Goal: Information Seeking & Learning: Check status

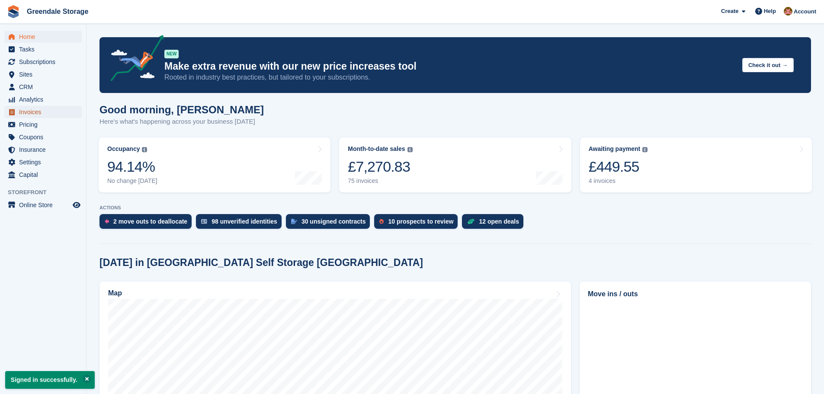
click at [33, 114] on span "Invoices" at bounding box center [45, 112] width 52 height 12
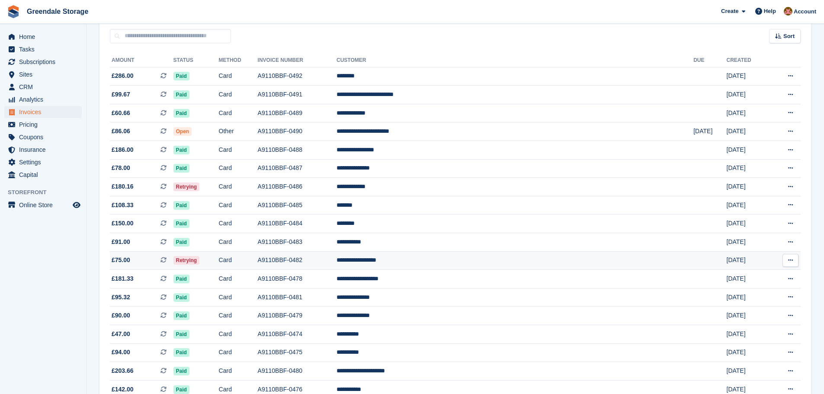
scroll to position [87, 0]
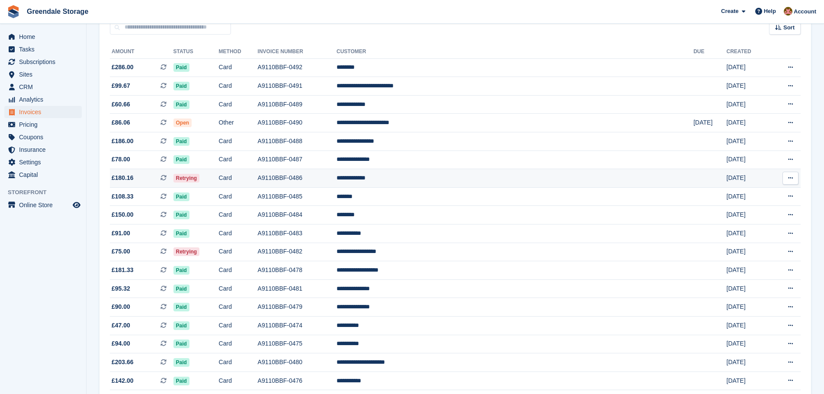
click at [219, 176] on td "Retrying" at bounding box center [196, 178] width 45 height 19
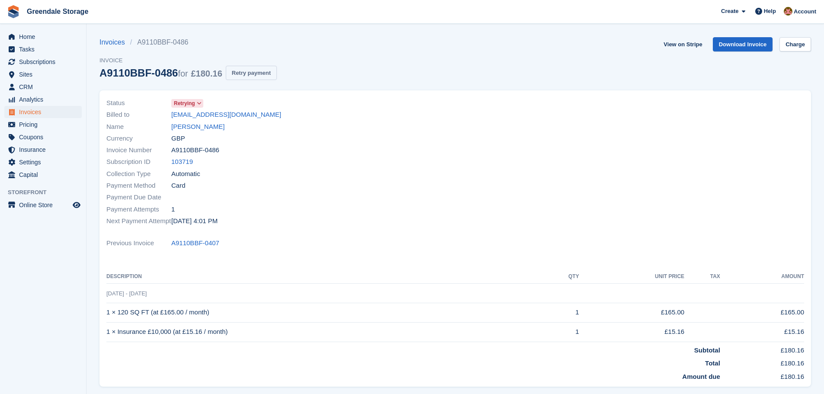
click at [243, 73] on button "Retry payment" at bounding box center [251, 73] width 51 height 14
click at [27, 112] on span "Invoices" at bounding box center [45, 112] width 52 height 12
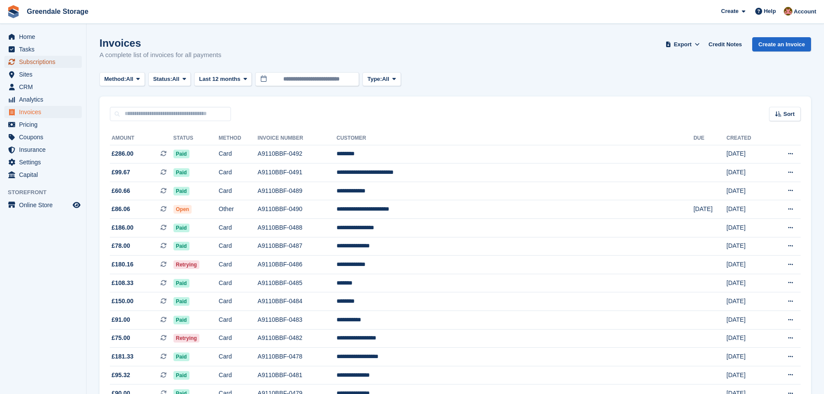
click at [30, 61] on span "Subscriptions" at bounding box center [45, 62] width 52 height 12
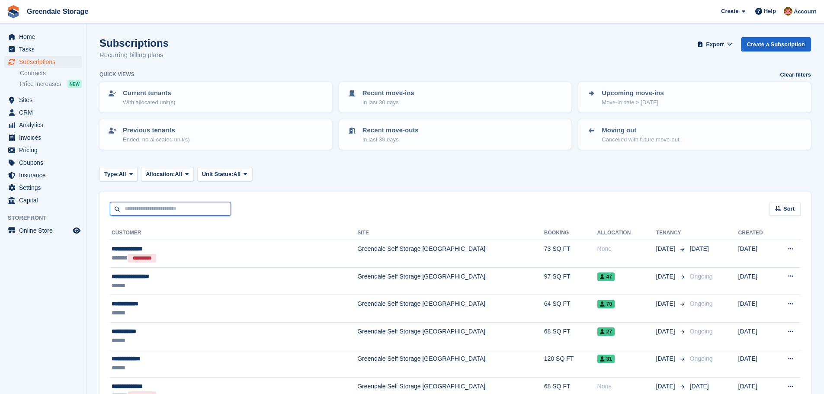
drag, startPoint x: 153, startPoint y: 209, endPoint x: 155, endPoint y: 214, distance: 5.6
click at [155, 213] on input "text" at bounding box center [170, 209] width 121 height 14
type input "******"
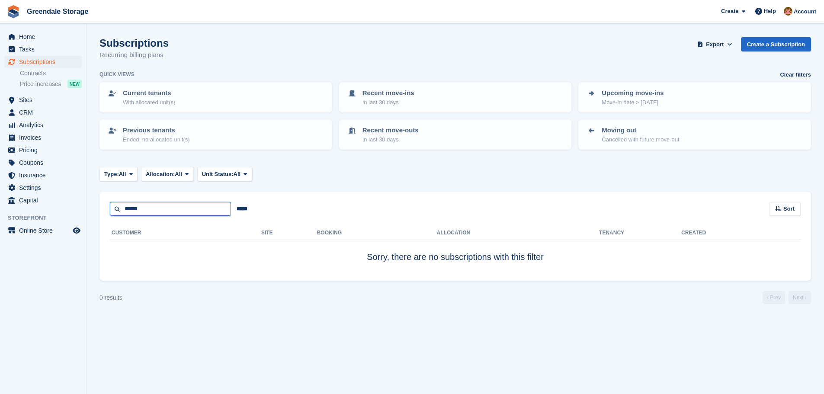
click at [162, 211] on input "******" at bounding box center [170, 209] width 121 height 14
type input "*****"
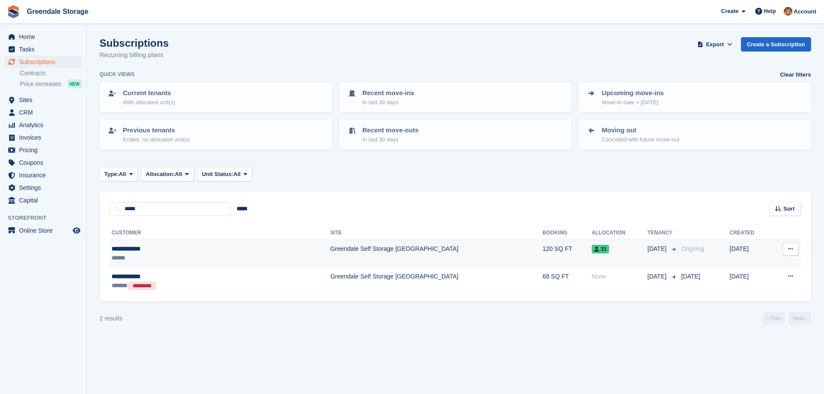
click at [213, 255] on div "******" at bounding box center [177, 258] width 131 height 9
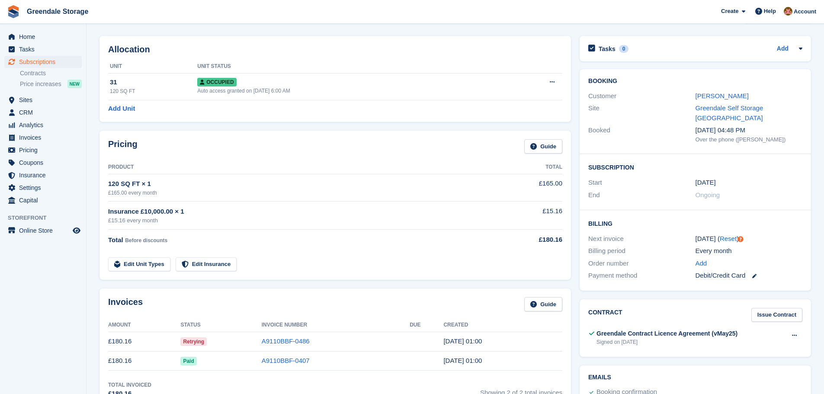
scroll to position [43, 0]
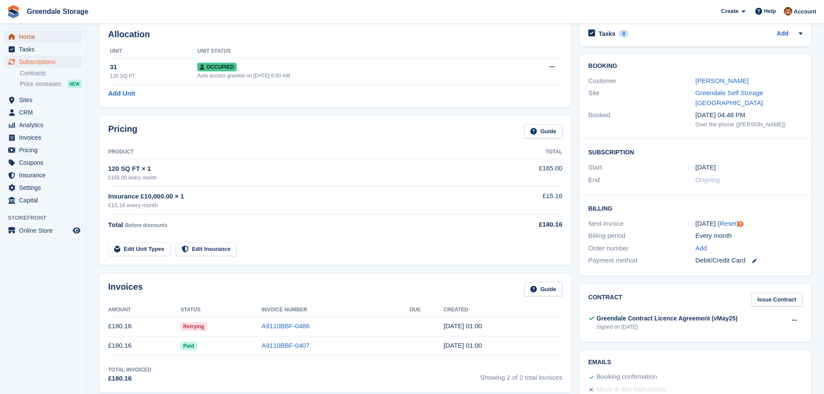
click at [29, 35] on span "Home" at bounding box center [45, 37] width 52 height 12
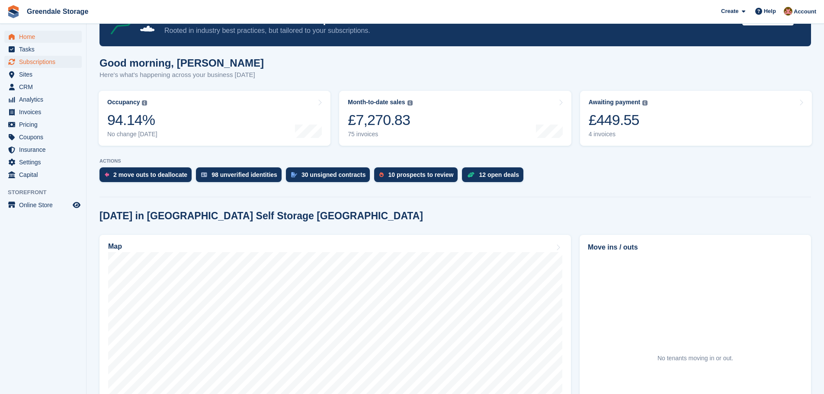
scroll to position [43, 0]
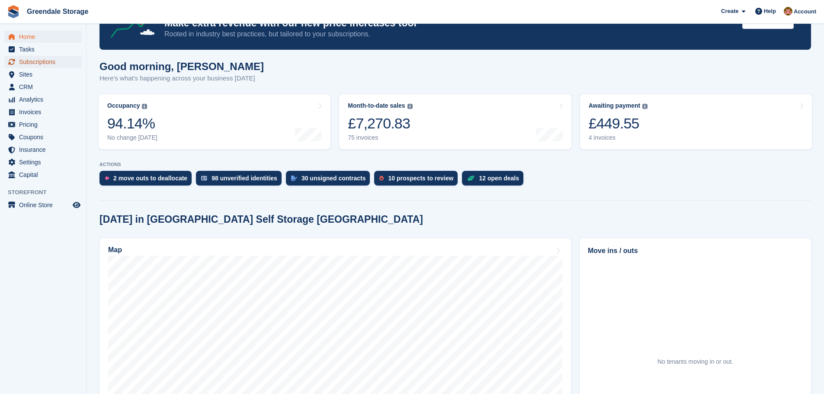
click at [35, 65] on span "Subscriptions" at bounding box center [45, 62] width 52 height 12
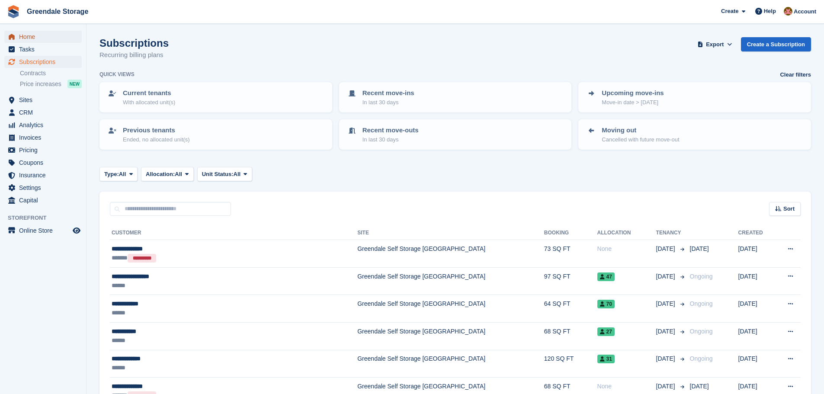
click at [22, 36] on span "Home" at bounding box center [45, 37] width 52 height 12
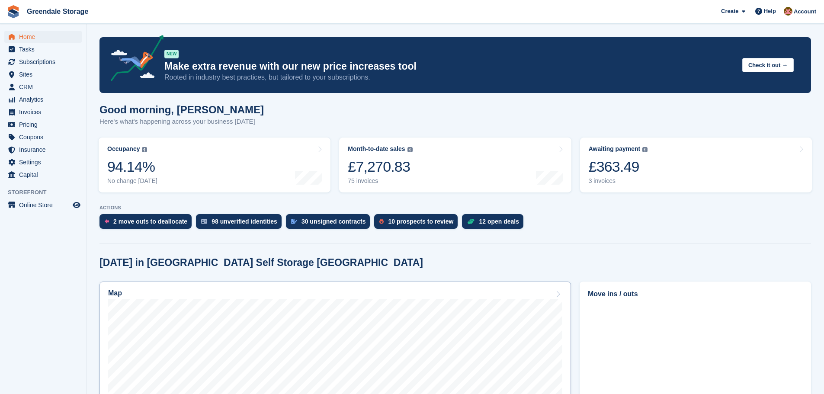
scroll to position [130, 0]
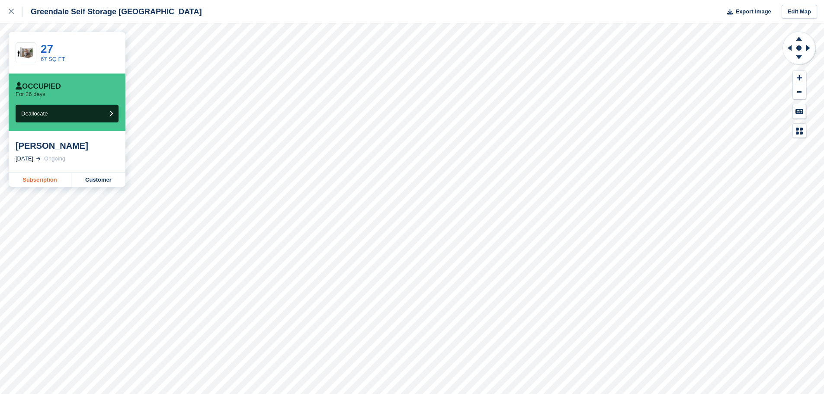
click at [45, 180] on link "Subscription" at bounding box center [40, 180] width 63 height 14
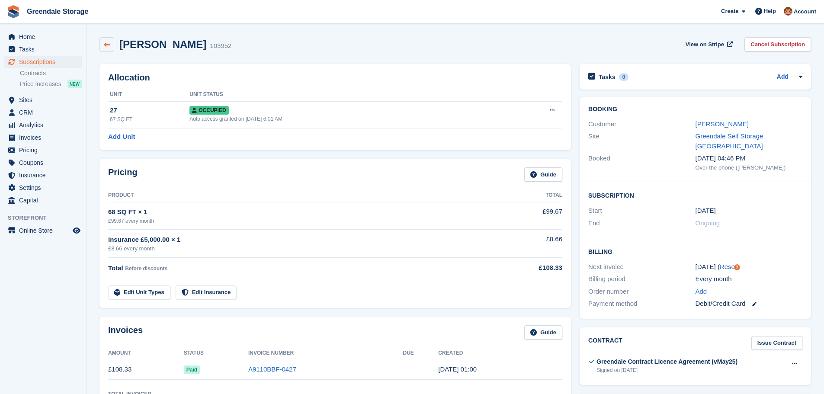
click at [105, 44] on icon at bounding box center [107, 45] width 6 height 6
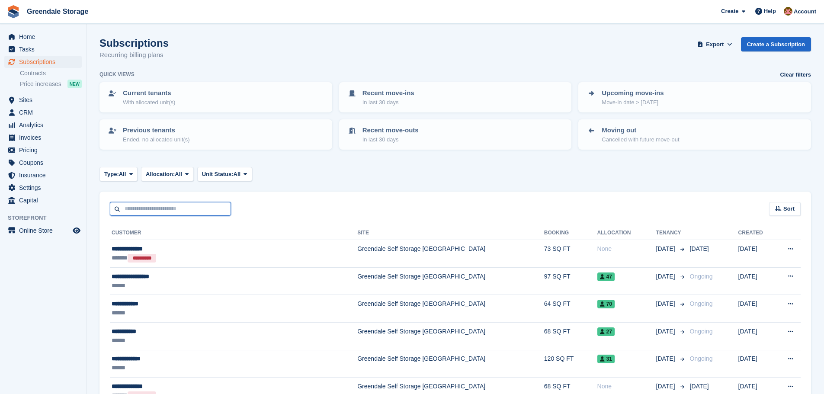
click at [138, 208] on input "text" at bounding box center [170, 209] width 121 height 14
type input "****"
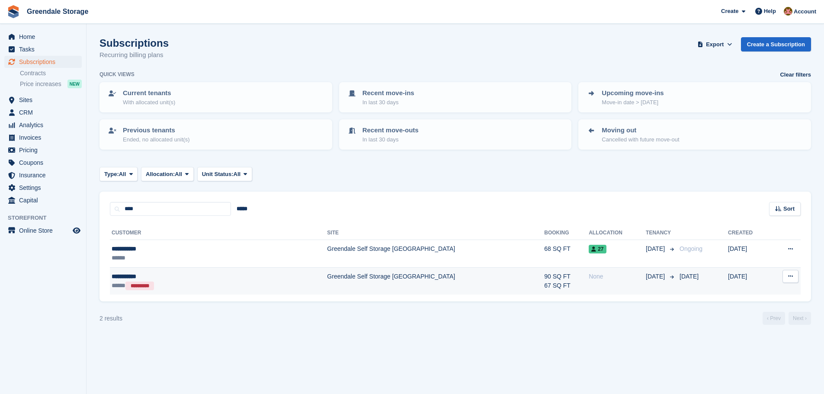
click at [327, 274] on td "Greendale Self Storage [GEOGRAPHIC_DATA]" at bounding box center [435, 280] width 217 height 27
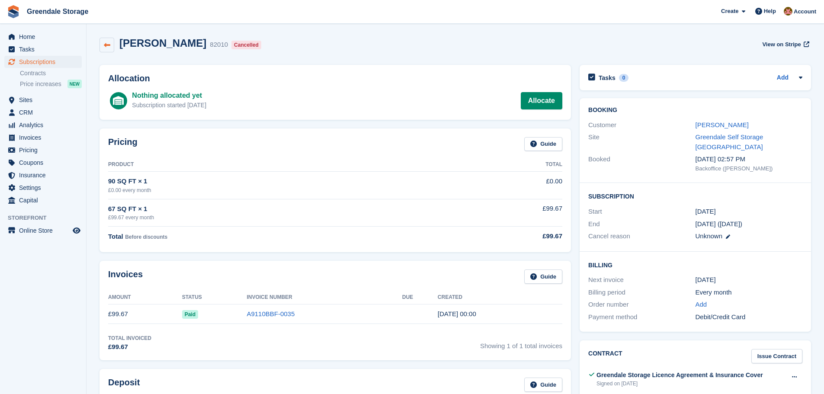
click at [107, 45] on icon at bounding box center [107, 45] width 6 height 6
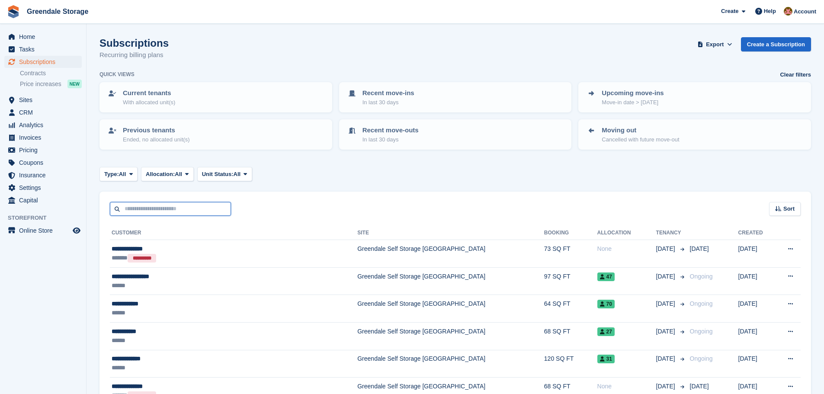
click at [148, 208] on input "text" at bounding box center [170, 209] width 121 height 14
type input "******"
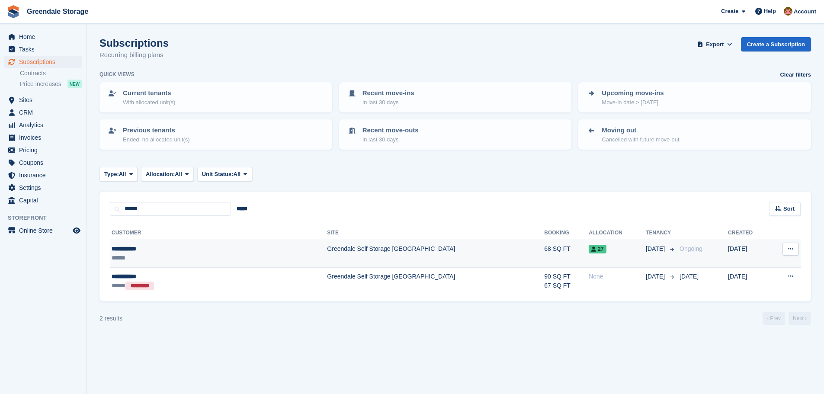
click at [327, 252] on td "Greendale Self Storage [GEOGRAPHIC_DATA]" at bounding box center [435, 254] width 217 height 28
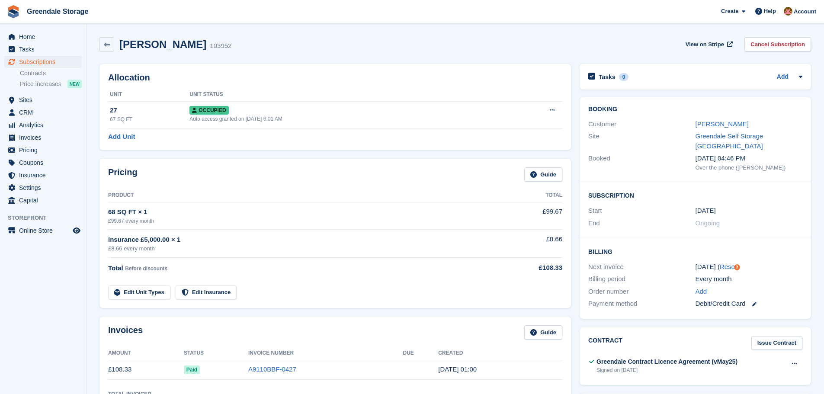
click at [258, 211] on div "68 SQ FT × 1" at bounding box center [300, 212] width 384 height 10
click at [721, 123] on link "[PERSON_NAME]" at bounding box center [722, 123] width 53 height 7
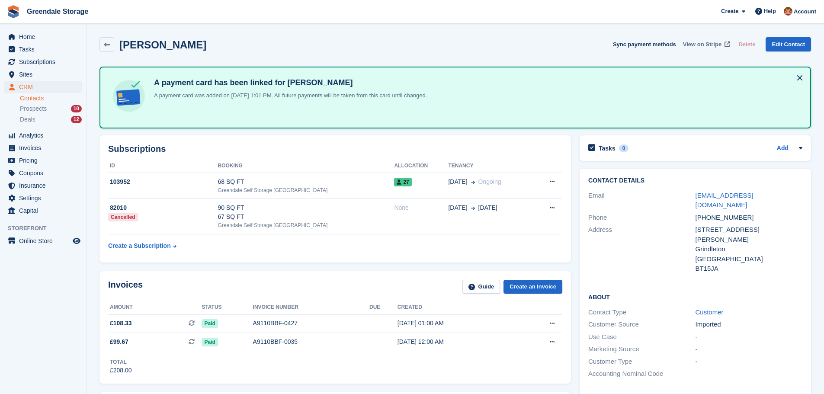
click at [712, 44] on span "View on Stripe" at bounding box center [702, 44] width 39 height 9
click at [29, 34] on span "Home" at bounding box center [45, 37] width 52 height 12
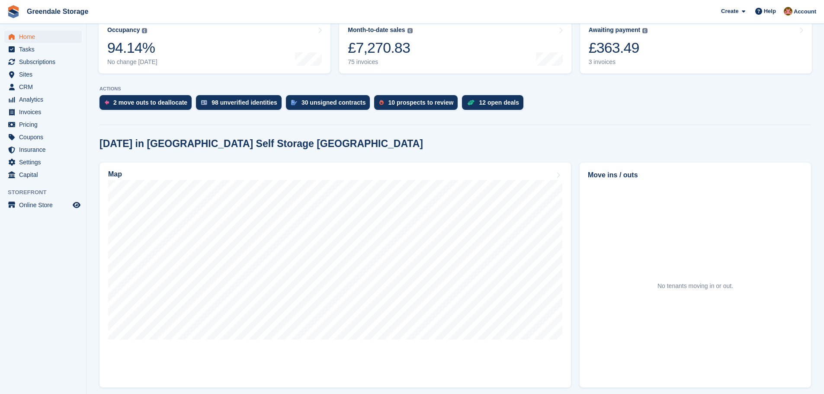
scroll to position [130, 0]
